Goal: Find specific page/section: Find specific page/section

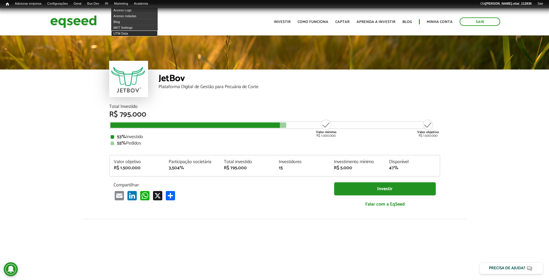
click at [131, 33] on link "UTM Data" at bounding box center [134, 33] width 46 height 6
